Goal: Information Seeking & Learning: Learn about a topic

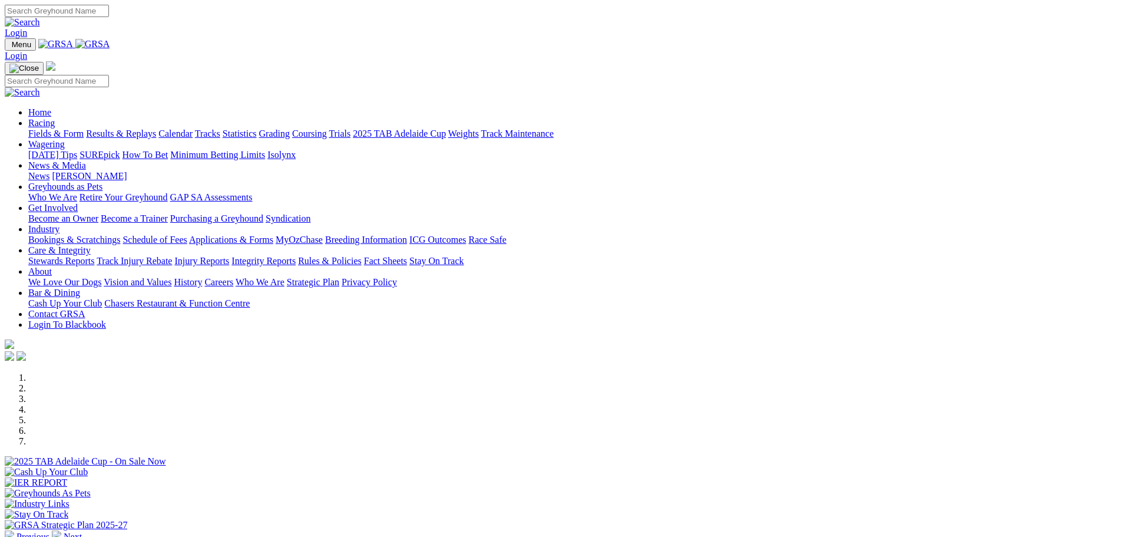
click at [55, 118] on link "Racing" at bounding box center [41, 123] width 27 height 10
click at [84, 128] on link "Fields & Form" at bounding box center [55, 133] width 55 height 10
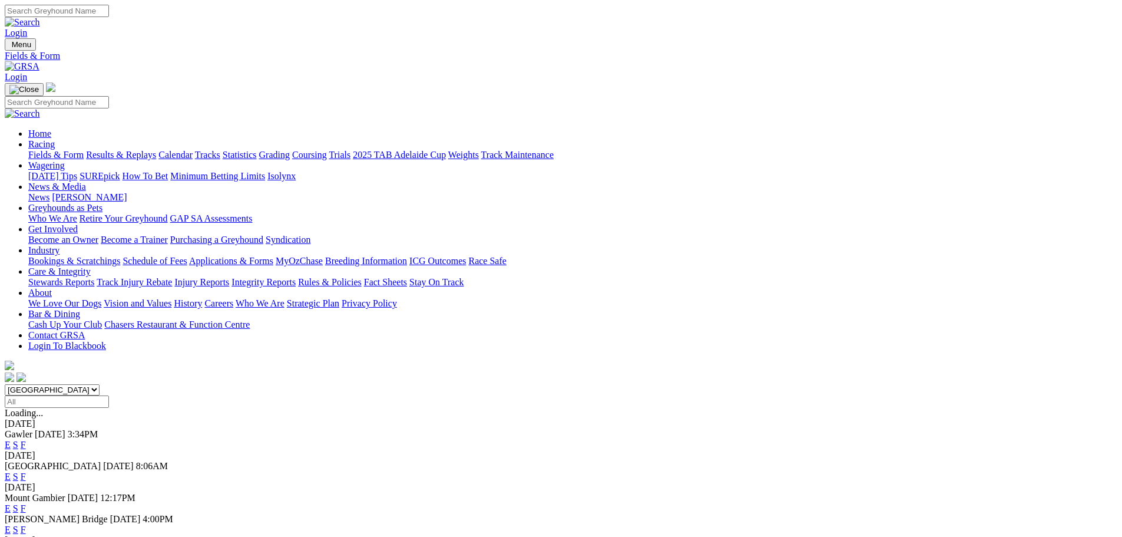
click at [100, 384] on select "South Australia New South Wales Northern Territory Queensland Tasmania Victoria…" at bounding box center [52, 389] width 95 height 11
select select "NSW"
click at [100, 384] on select "South Australia New South Wales Northern Territory Queensland Tasmania Victoria…" at bounding box center [52, 389] width 95 height 11
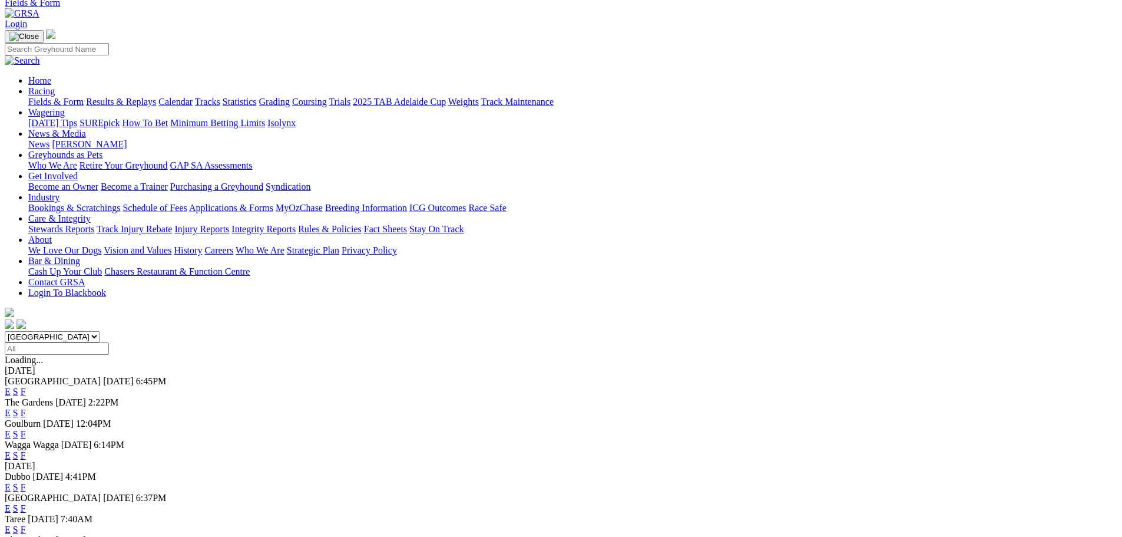
scroll to position [177, 0]
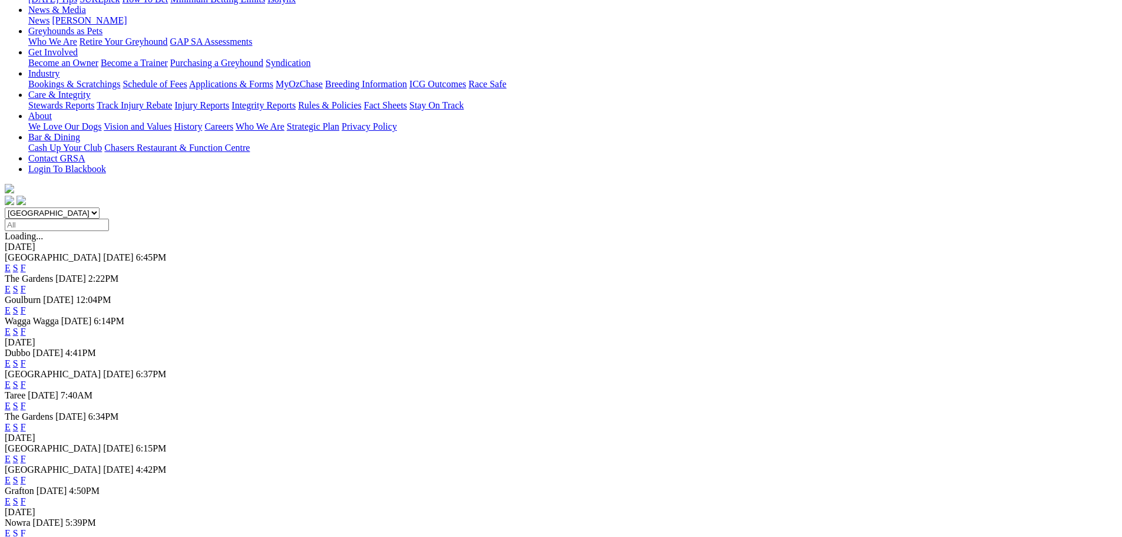
click at [11, 379] on link "E" at bounding box center [8, 384] width 6 height 10
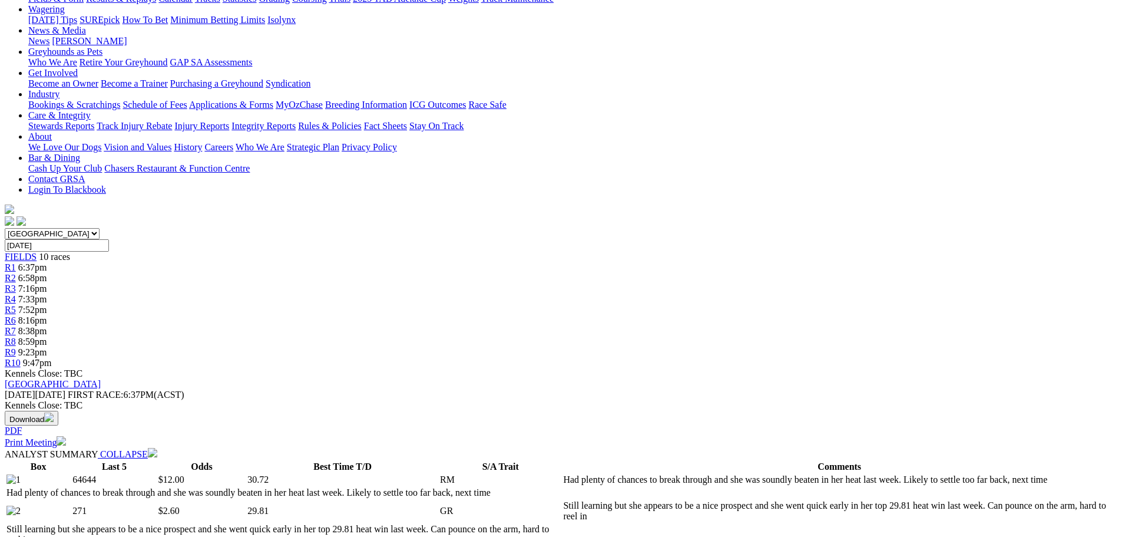
scroll to position [236, 0]
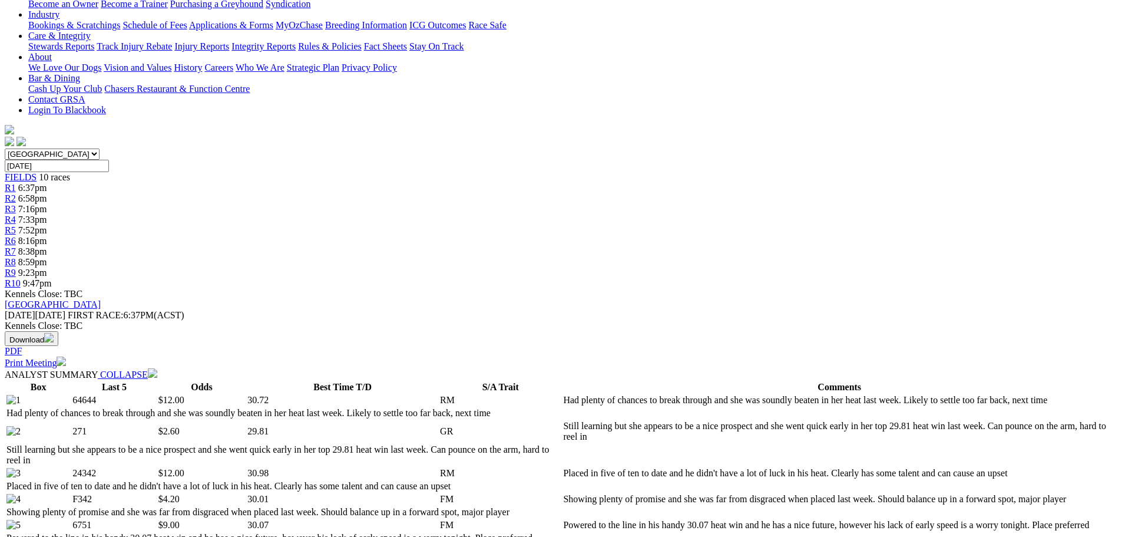
select select "20"
